Goal: Task Accomplishment & Management: Complete application form

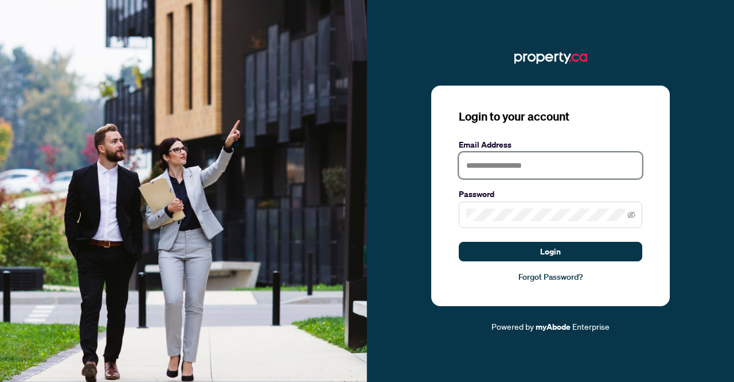
click at [504, 161] on input "text" at bounding box center [551, 165] width 184 height 26
type input "**********"
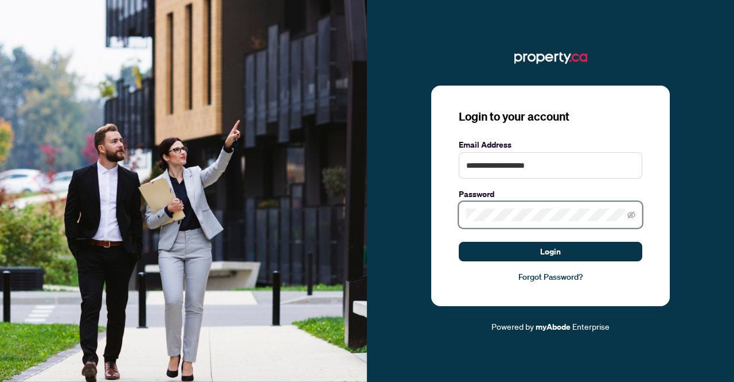
click at [459, 242] on button "Login" at bounding box center [551, 252] width 184 height 20
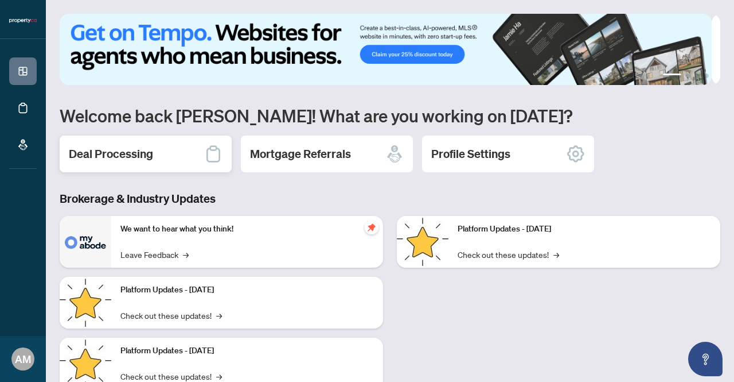
click at [191, 151] on div "Deal Processing" at bounding box center [146, 153] width 172 height 37
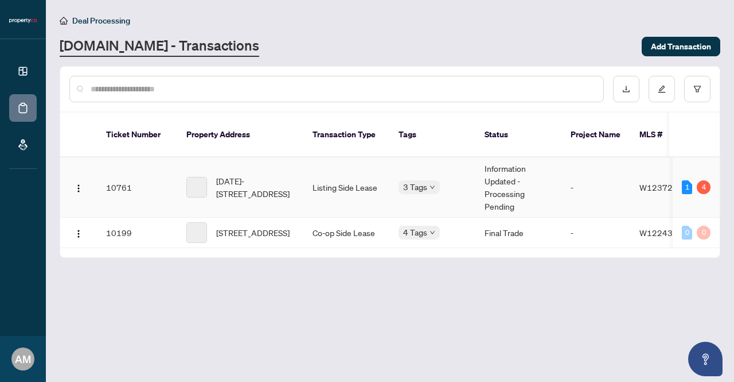
click at [505, 175] on td "Information Updated - Processing Pending" at bounding box center [519, 187] width 86 height 60
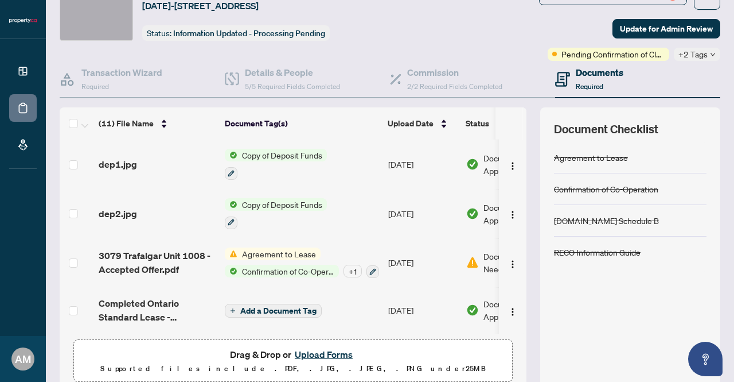
scroll to position [98, 0]
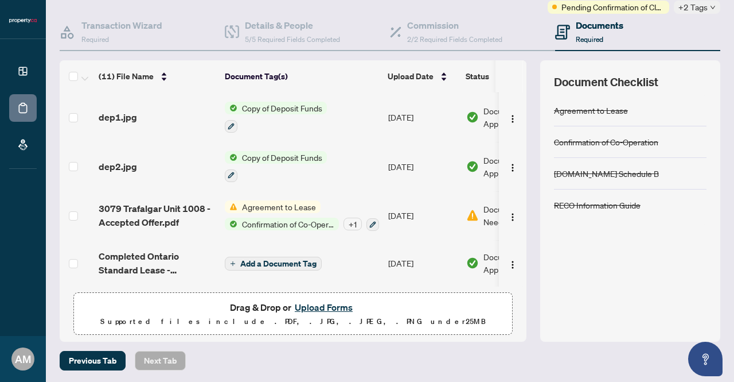
click at [313, 302] on button "Upload Forms" at bounding box center [323, 307] width 65 height 15
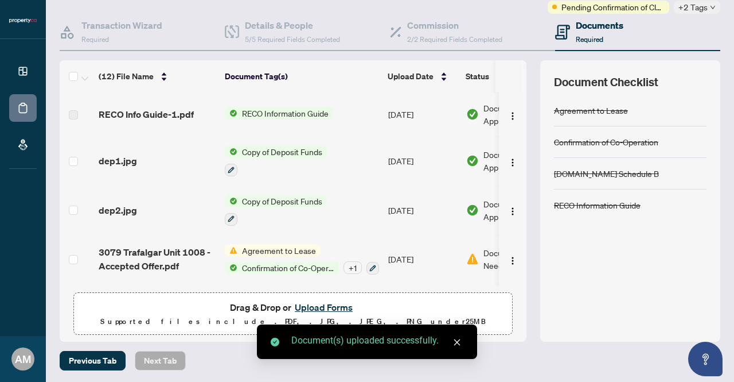
click at [461, 343] on link "Close" at bounding box center [457, 342] width 13 height 13
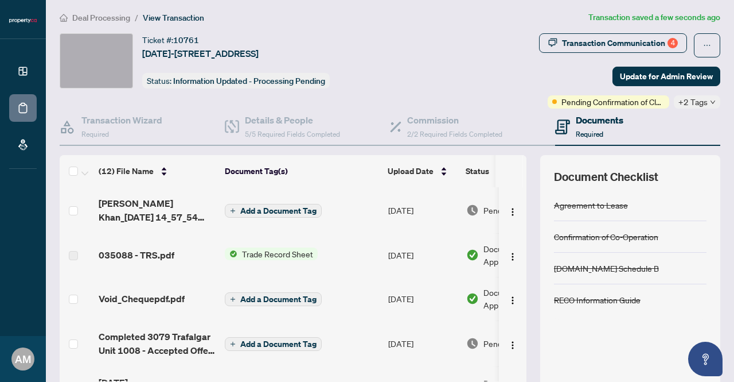
scroll to position [0, 0]
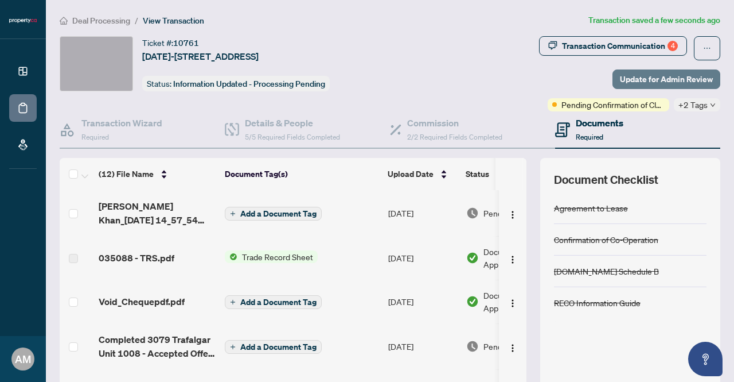
click at [636, 80] on span "Update for Admin Review" at bounding box center [666, 79] width 93 height 18
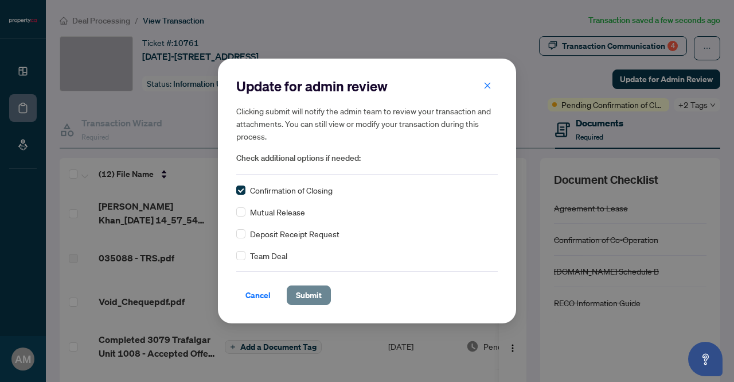
click at [300, 300] on span "Submit" at bounding box center [309, 295] width 26 height 18
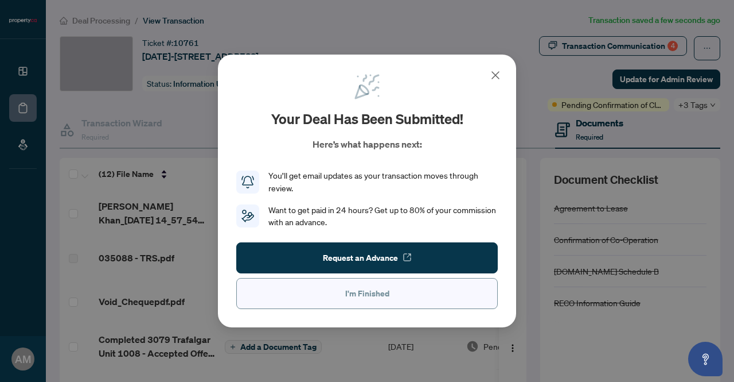
click at [310, 293] on button "I'm Finished" at bounding box center [367, 293] width 262 height 31
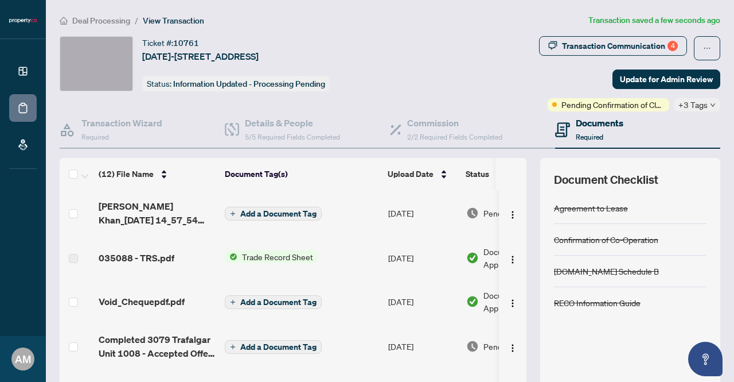
scroll to position [172, 0]
